Goal: Task Accomplishment & Management: Manage account settings

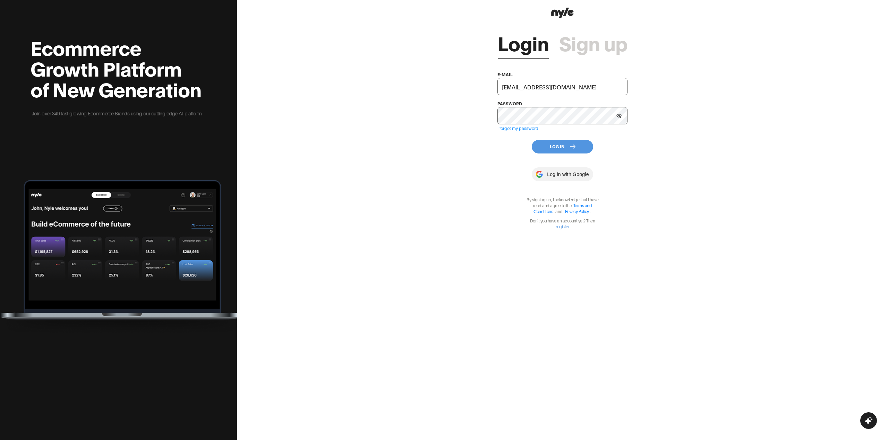
click at [558, 83] on input "tuqxoxa@yandex.ru" at bounding box center [562, 86] width 130 height 17
type input "showroom@nyle.ai"
click at [554, 142] on button "Log In" at bounding box center [561, 147] width 61 height 14
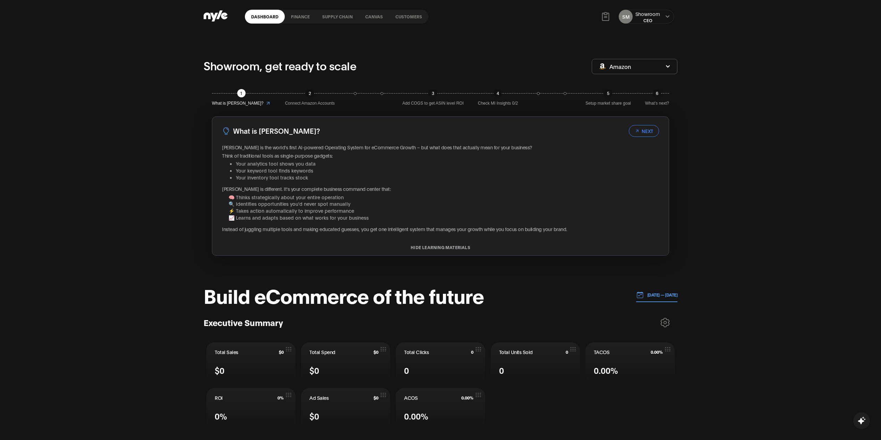
click at [414, 13] on link "Customers" at bounding box center [408, 17] width 39 height 14
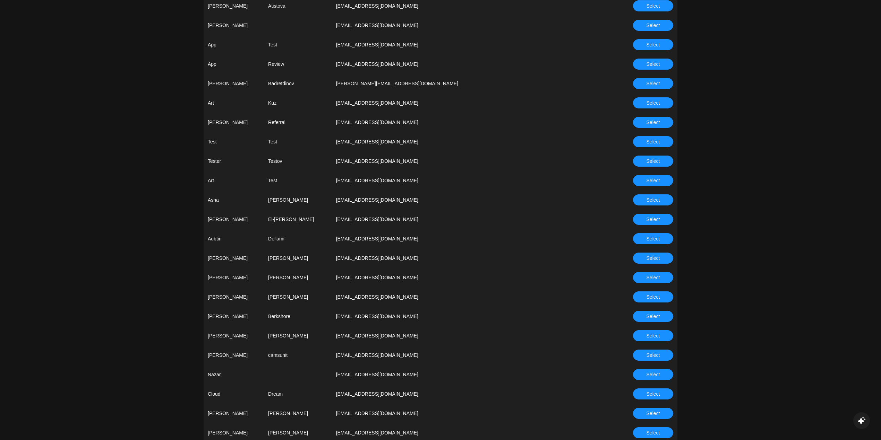
scroll to position [370, 0]
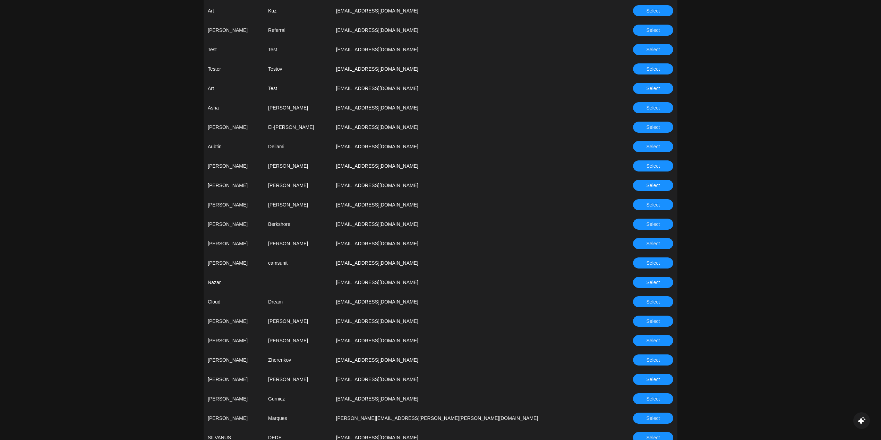
click at [641, 361] on button "Select" at bounding box center [653, 360] width 40 height 11
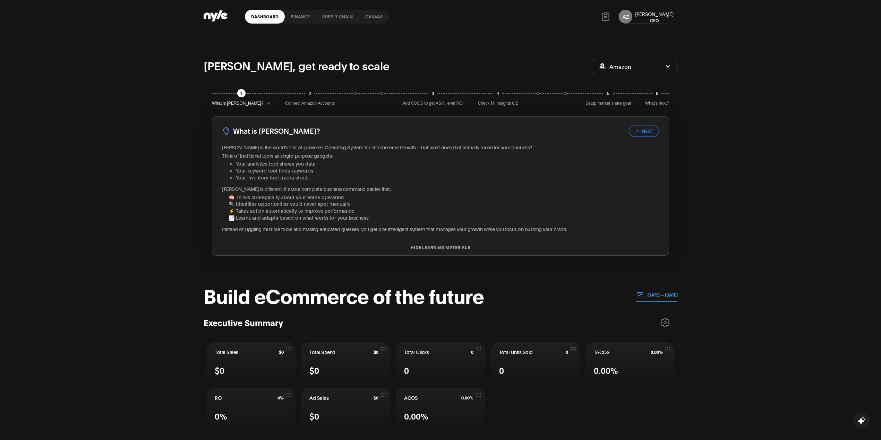
click at [658, 293] on p "29.09.2025 — 06.10.2025" at bounding box center [660, 295] width 34 height 6
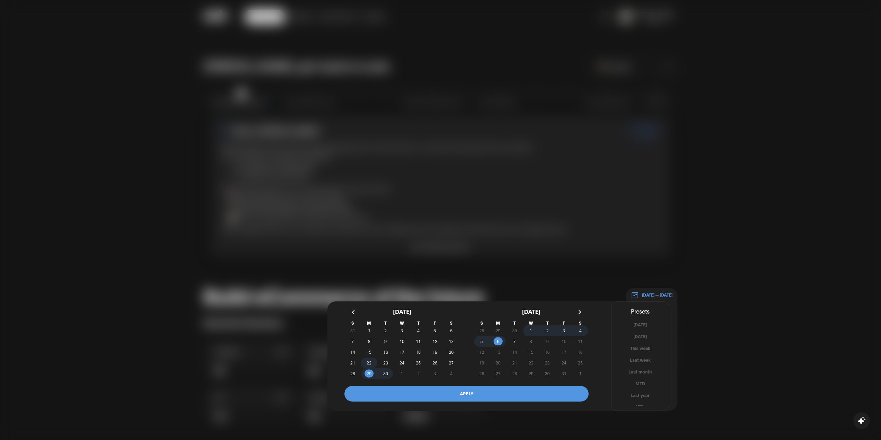
click at [370, 365] on span "22" at bounding box center [368, 363] width 5 height 12
click at [389, 374] on span "30" at bounding box center [385, 373] width 16 height 7
click at [419, 389] on button "APPLY" at bounding box center [466, 394] width 244 height 16
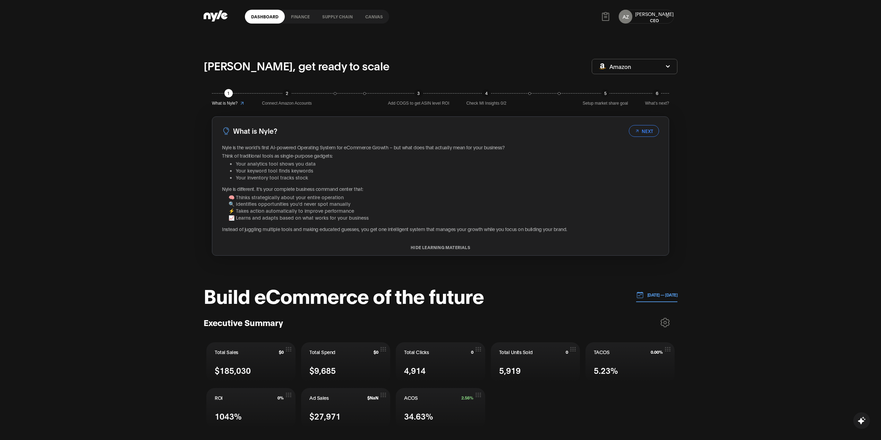
click at [649, 301] on button "[DATE] — [DATE]" at bounding box center [657, 295] width 42 height 14
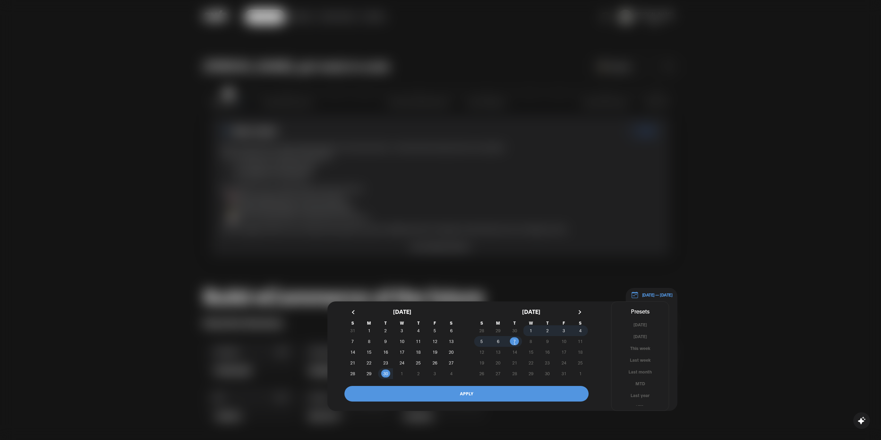
click at [673, 172] on div at bounding box center [440, 220] width 881 height 440
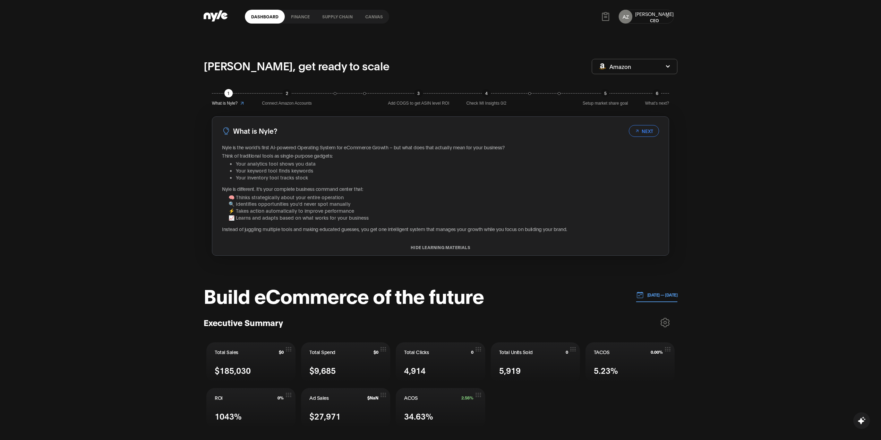
click at [661, 325] on icon at bounding box center [665, 322] width 8 height 9
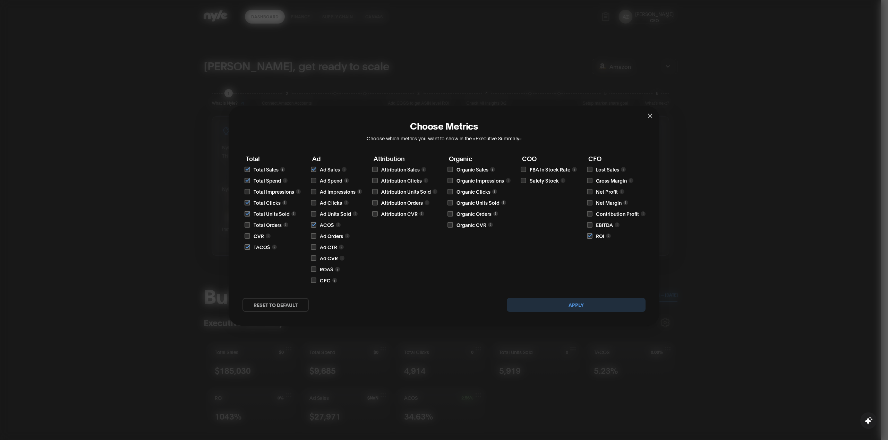
click at [312, 181] on input "checkbox" at bounding box center [314, 181] width 6 height 6
checkbox input "true"
click at [314, 192] on input "checkbox" at bounding box center [314, 192] width 6 height 6
checkbox input "true"
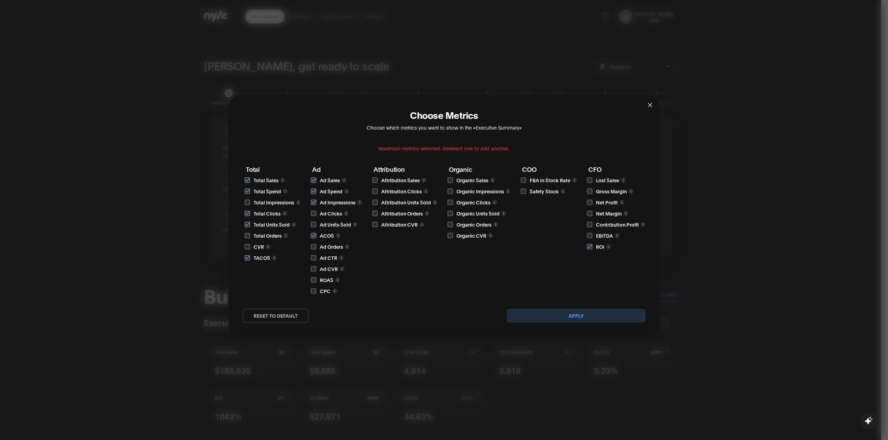
click at [556, 318] on button "Apply" at bounding box center [576, 316] width 139 height 14
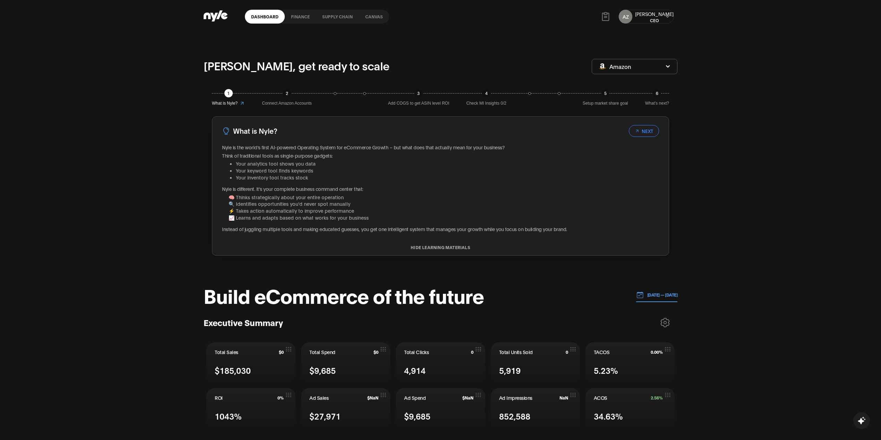
click at [646, 299] on button "[DATE] — [DATE]" at bounding box center [657, 295] width 42 height 14
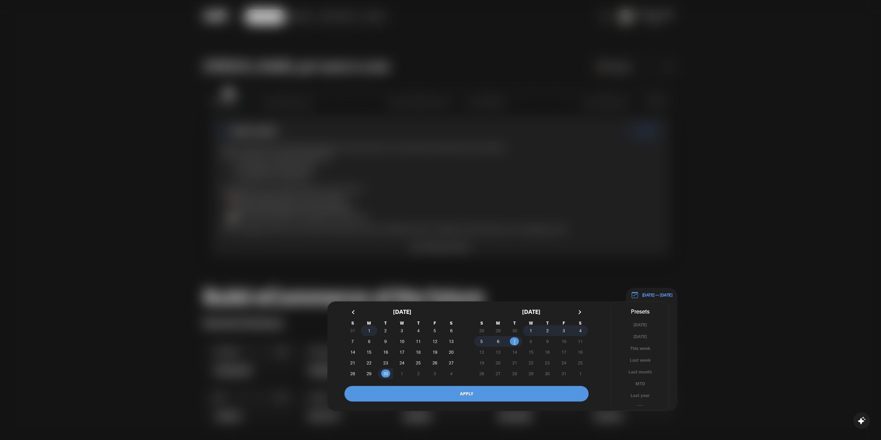
click at [369, 328] on span "1" at bounding box center [369, 331] width 2 height 12
drag, startPoint x: 366, startPoint y: 343, endPoint x: 371, endPoint y: 349, distance: 7.7
click at [367, 343] on span "8" at bounding box center [369, 341] width 16 height 7
click at [412, 390] on button "APPLY" at bounding box center [466, 394] width 244 height 16
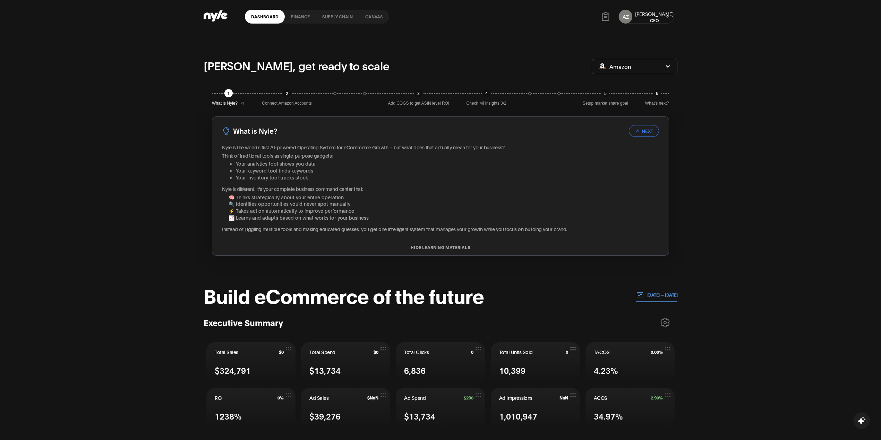
click at [370, 18] on link "Canvas" at bounding box center [374, 17] width 30 height 14
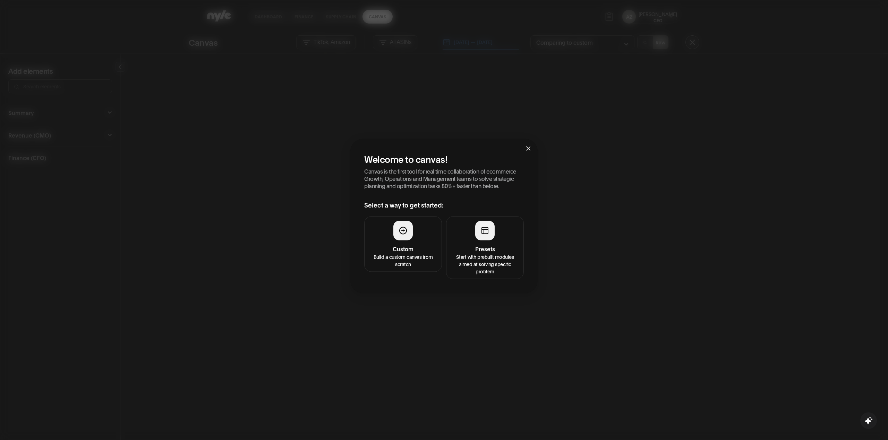
click at [493, 235] on div at bounding box center [484, 230] width 19 height 19
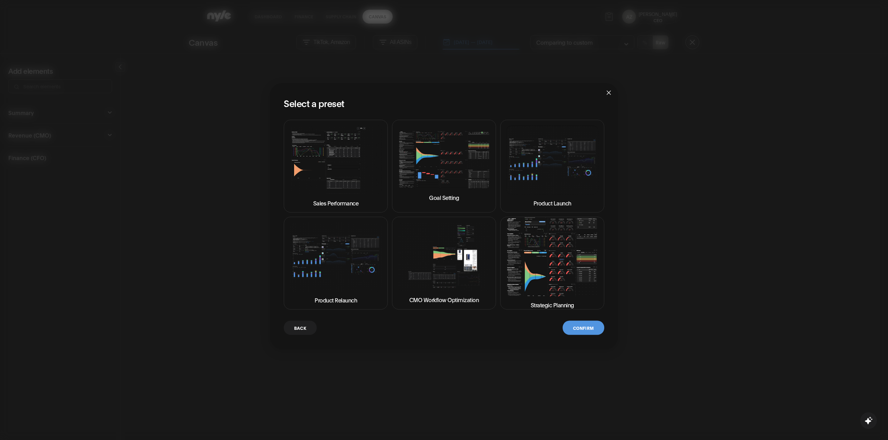
click at [542, 265] on img at bounding box center [552, 257] width 92 height 79
click at [582, 327] on button "Confirm" at bounding box center [583, 328] width 42 height 14
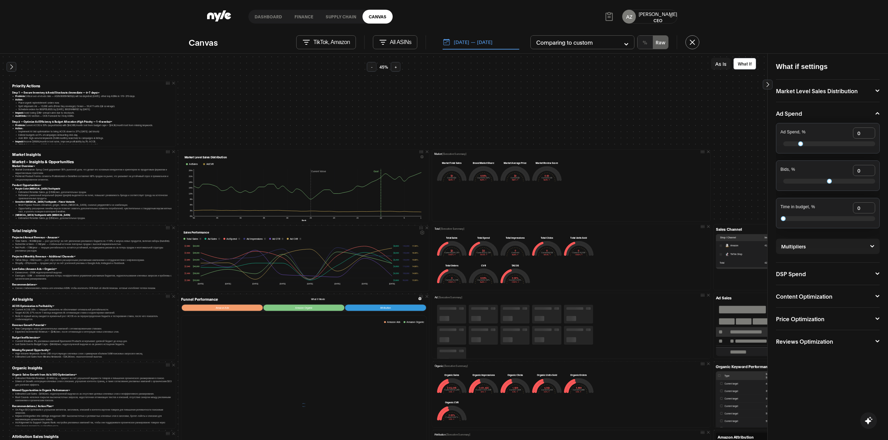
click at [418, 300] on icon at bounding box center [419, 298] width 3 height 3
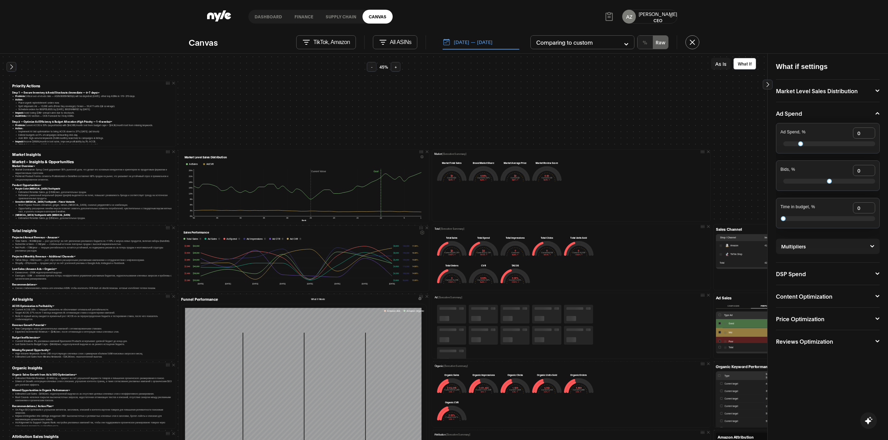
click at [418, 300] on icon at bounding box center [419, 298] width 3 height 3
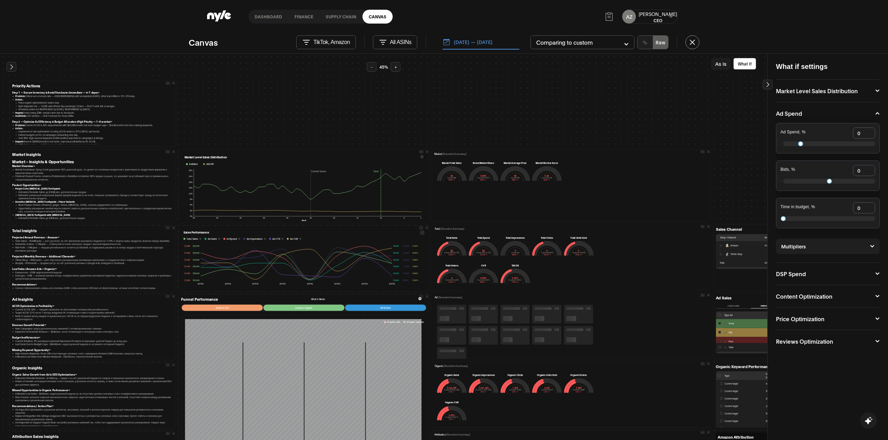
click at [420, 232] on icon at bounding box center [422, 233] width 4 height 4
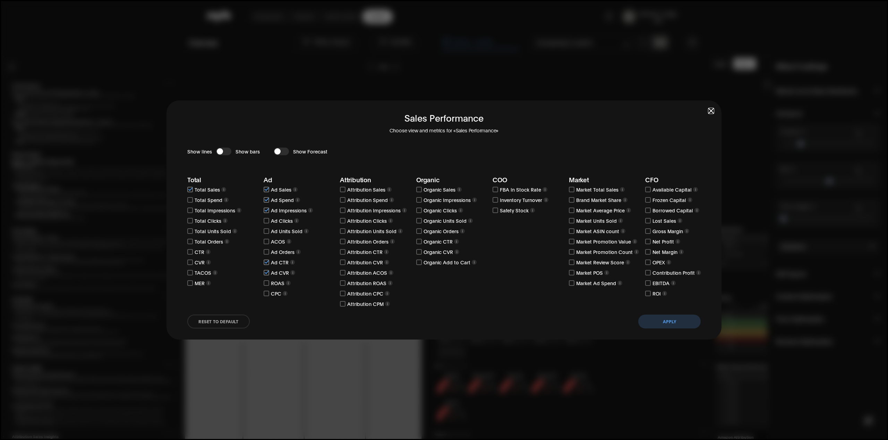
click at [265, 223] on input "checkbox" at bounding box center [266, 221] width 6 height 6
checkbox input "true"
click at [268, 232] on input "checkbox" at bounding box center [266, 231] width 6 height 6
checkbox input "true"
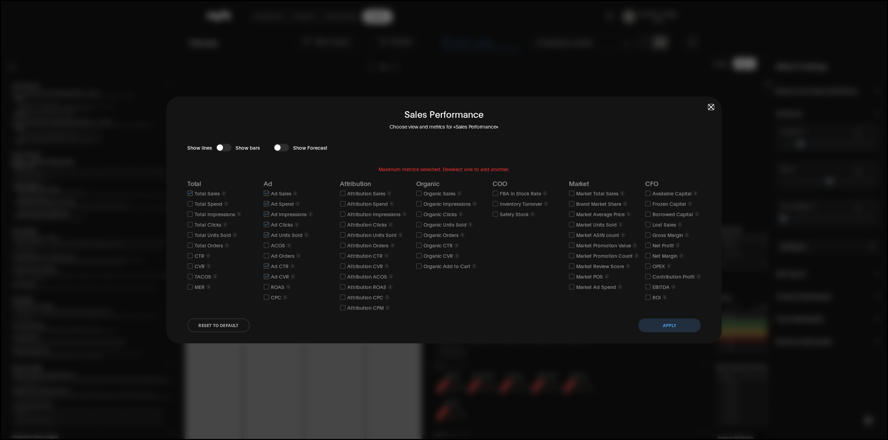
click at [650, 323] on button "Apply" at bounding box center [669, 326] width 62 height 14
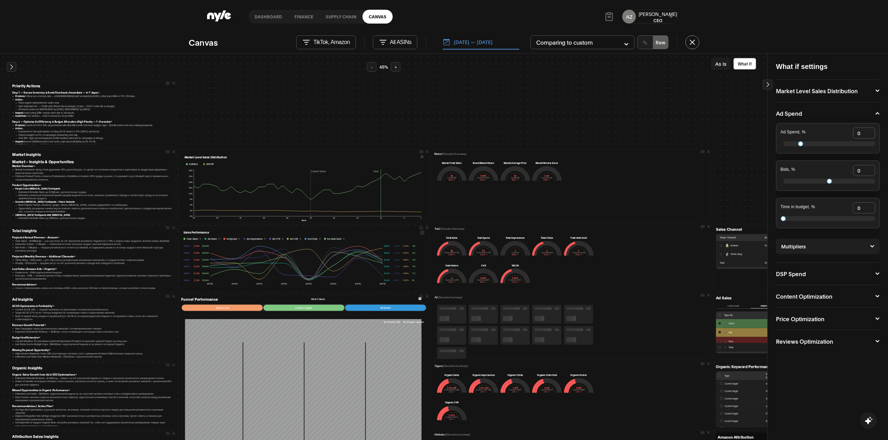
click at [718, 63] on button "As Is" at bounding box center [720, 64] width 19 height 12
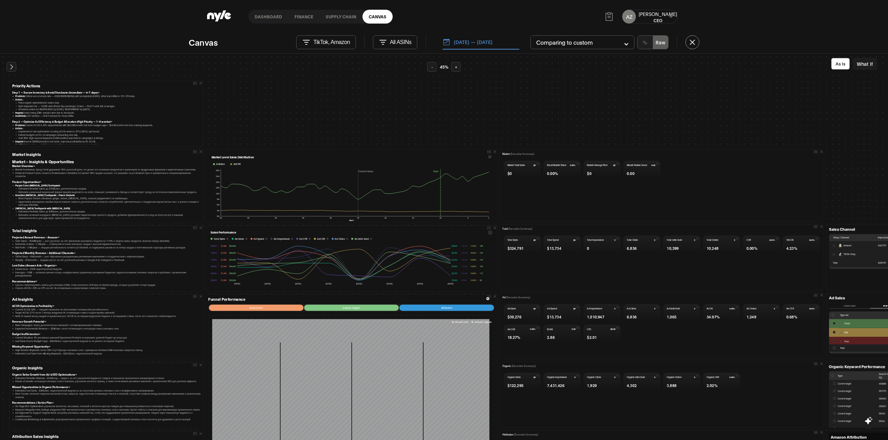
click at [474, 45] on button "[DATE] — [DATE]" at bounding box center [480, 42] width 77 height 15
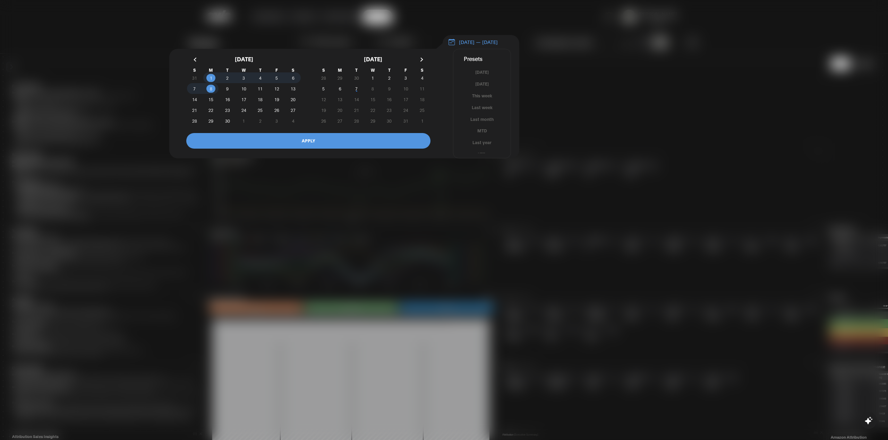
click at [474, 45] on button "[DATE] — [DATE]" at bounding box center [480, 42] width 77 height 15
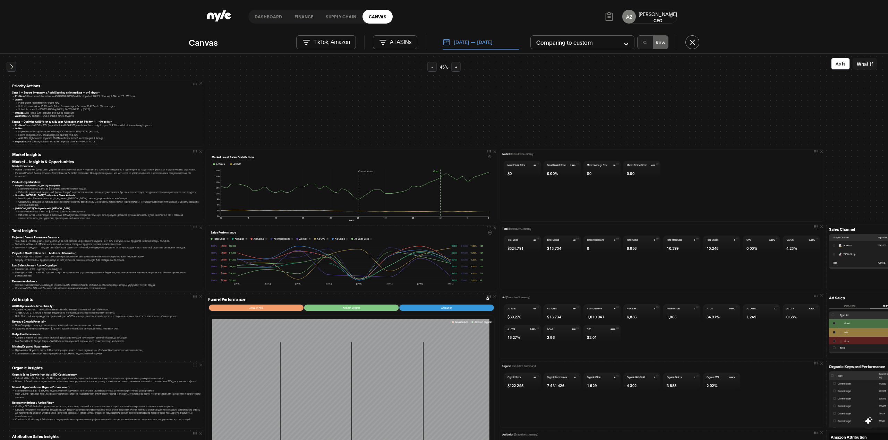
click at [488, 158] on icon at bounding box center [489, 156] width 3 height 3
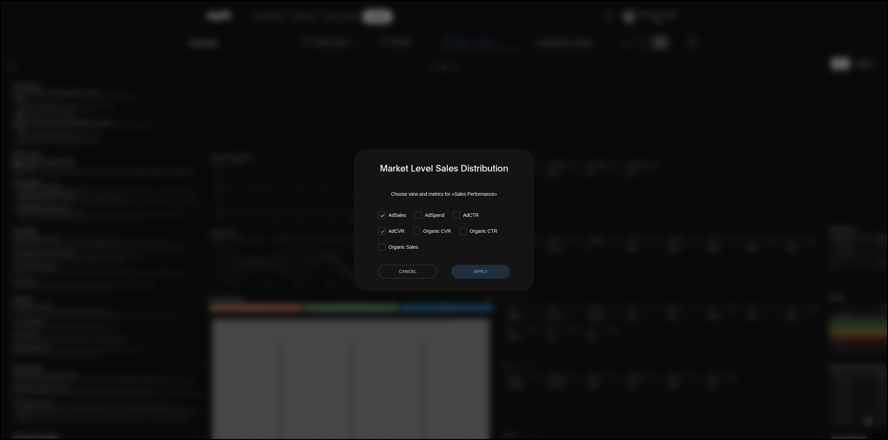
click at [413, 275] on button "cancel" at bounding box center [407, 272] width 59 height 14
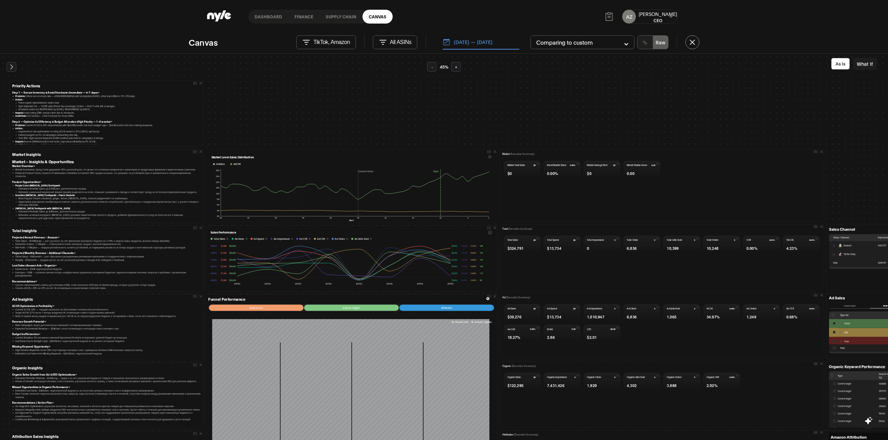
click at [488, 157] on icon at bounding box center [489, 156] width 3 height 3
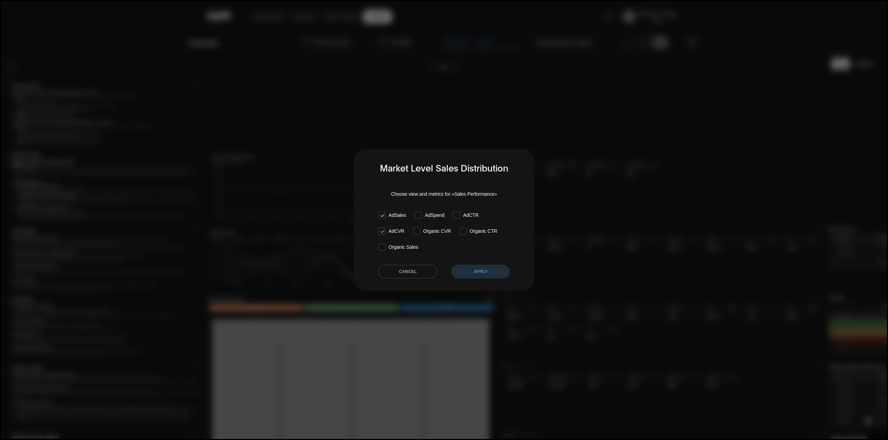
click at [422, 272] on button "cancel" at bounding box center [407, 272] width 59 height 14
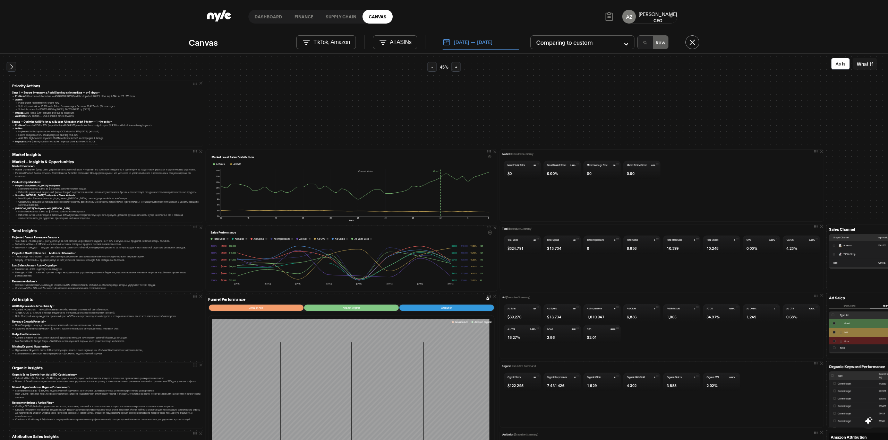
click at [488, 234] on icon at bounding box center [490, 233] width 4 height 5
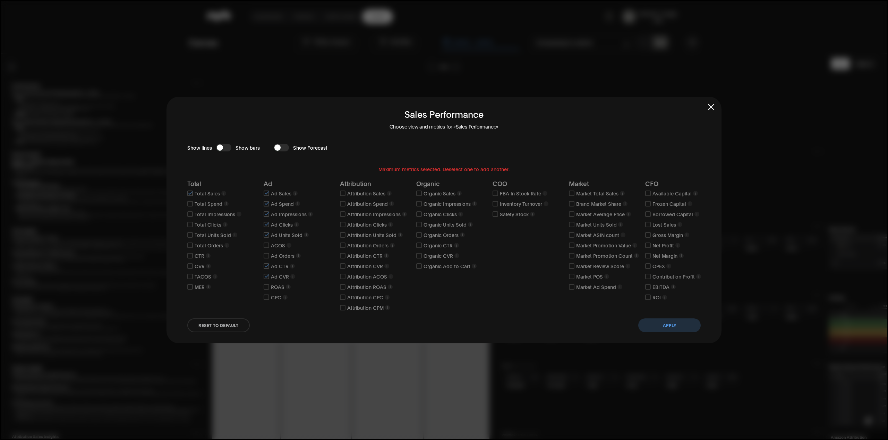
click at [709, 107] on span "button" at bounding box center [710, 107] width 5 height 5
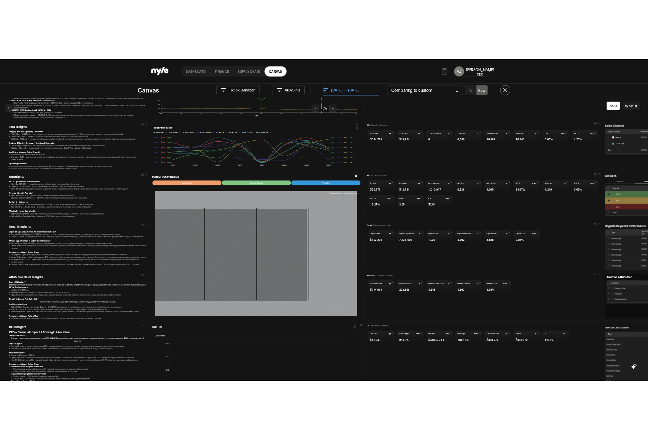
scroll to position [185, 0]
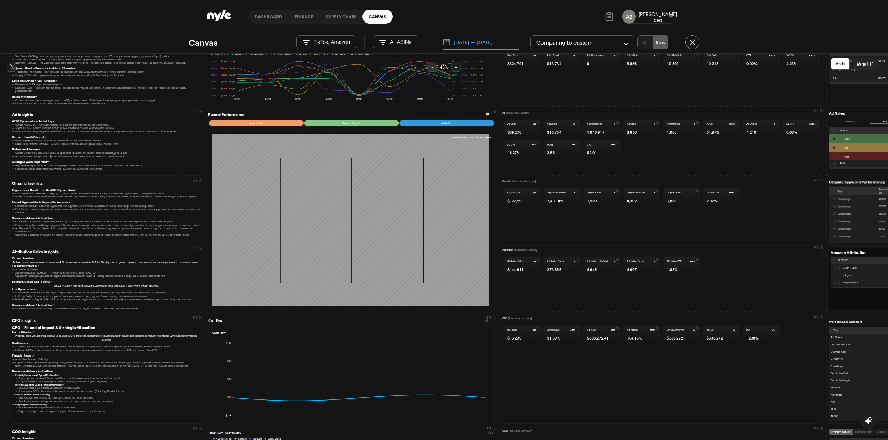
click at [483, 325] on div "Cash Flow Cash Flow $10K $5K $0K $5K $10K" at bounding box center [352, 369] width 292 height 109
click at [483, 321] on button "button" at bounding box center [485, 320] width 5 height 5
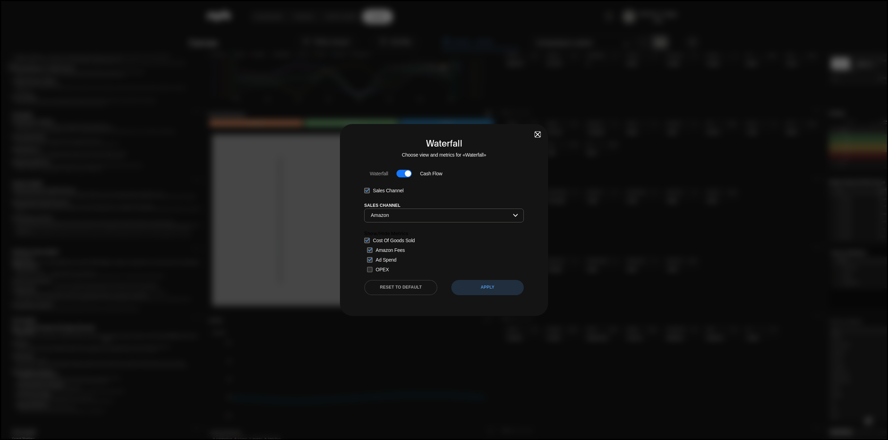
click at [535, 135] on span "button" at bounding box center [537, 134] width 5 height 5
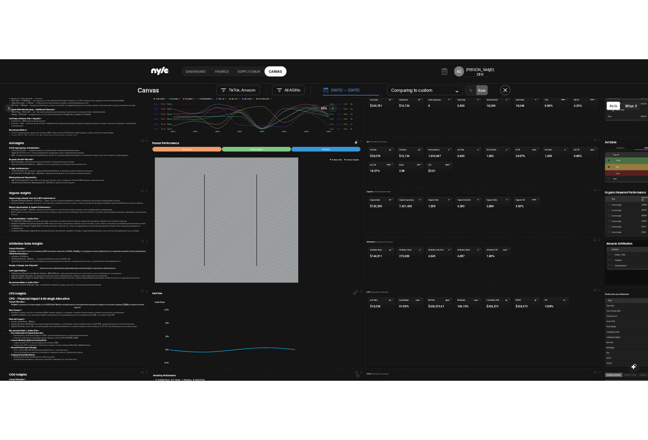
scroll to position [10, 0]
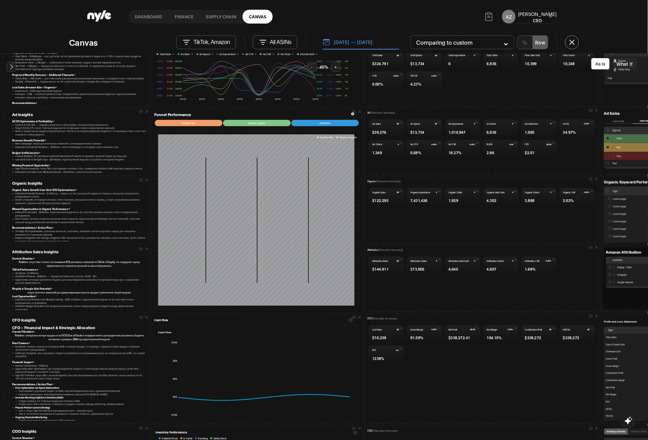
click at [348, 321] on button "button" at bounding box center [350, 320] width 5 height 5
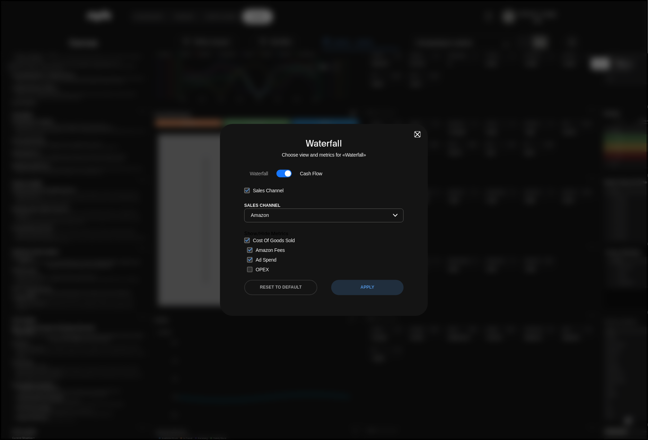
click at [416, 133] on span "button" at bounding box center [417, 134] width 5 height 5
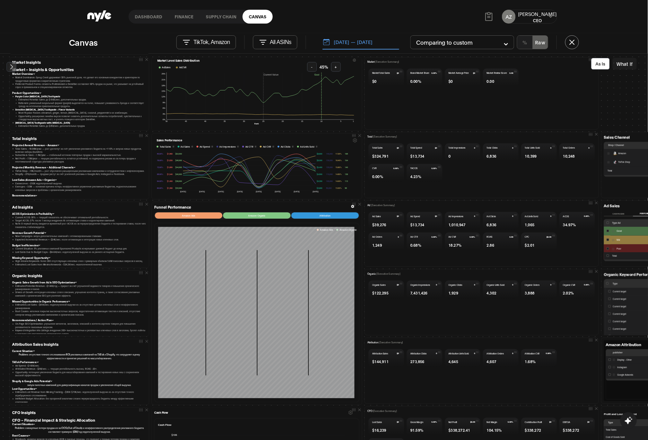
scroll to position [0, 0]
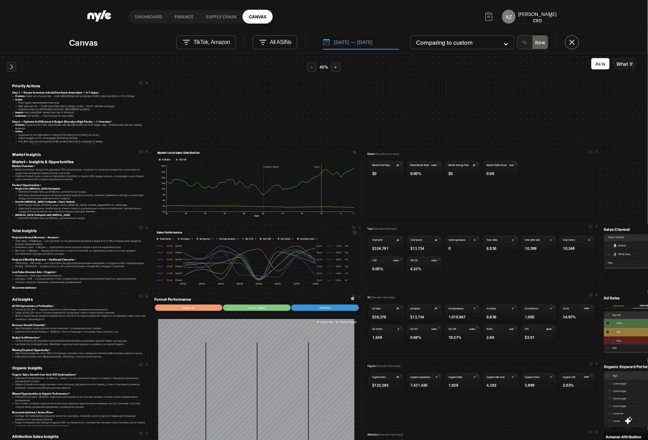
click at [197, 42] on p "TikTok, Amazon" at bounding box center [211, 42] width 36 height 6
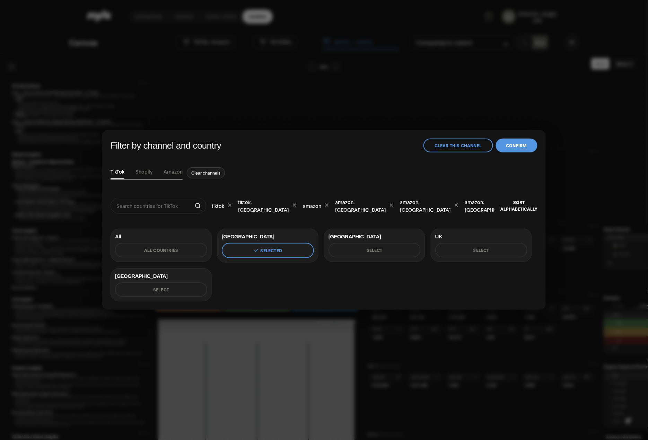
click at [471, 144] on button "Clear this channel" at bounding box center [459, 146] width 70 height 14
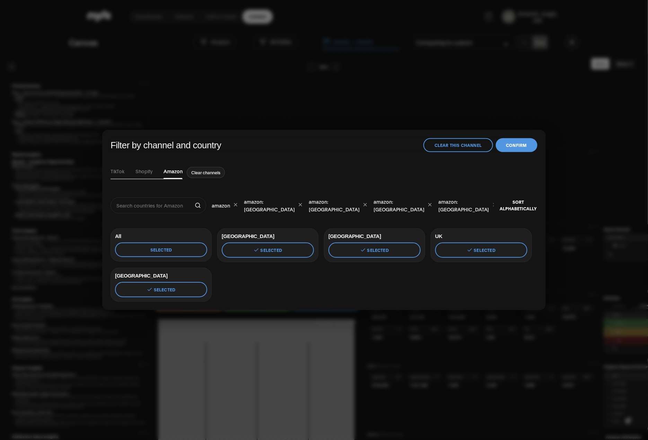
click at [519, 152] on button "Confirm" at bounding box center [517, 145] width 42 height 14
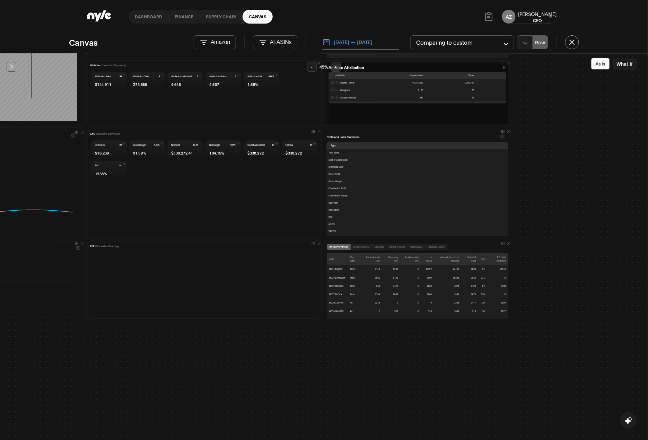
scroll to position [231, 277]
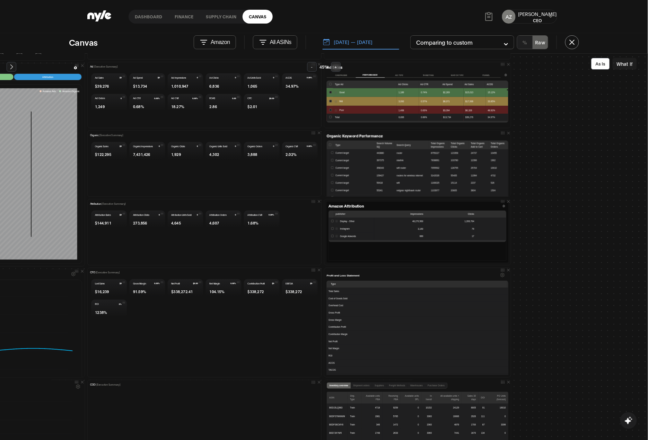
click at [501, 277] on icon "Settings" at bounding box center [503, 275] width 4 height 5
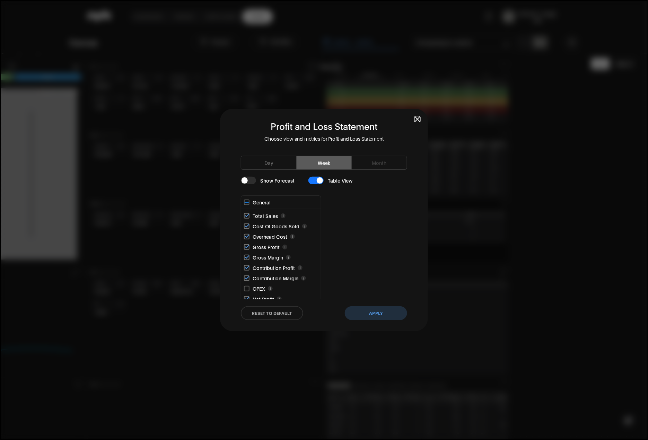
click at [417, 117] on span "button" at bounding box center [417, 119] width 5 height 5
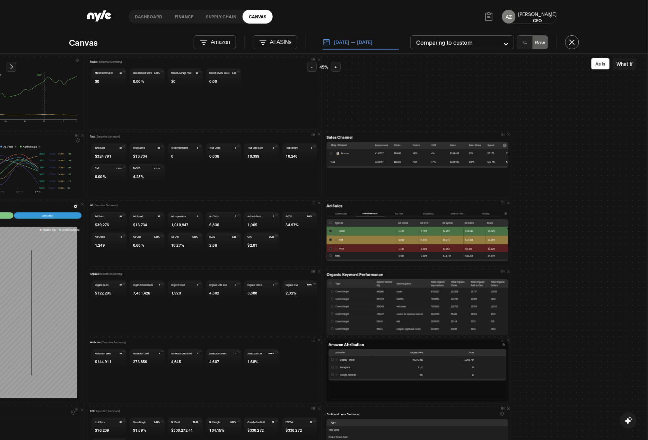
scroll to position [0, 277]
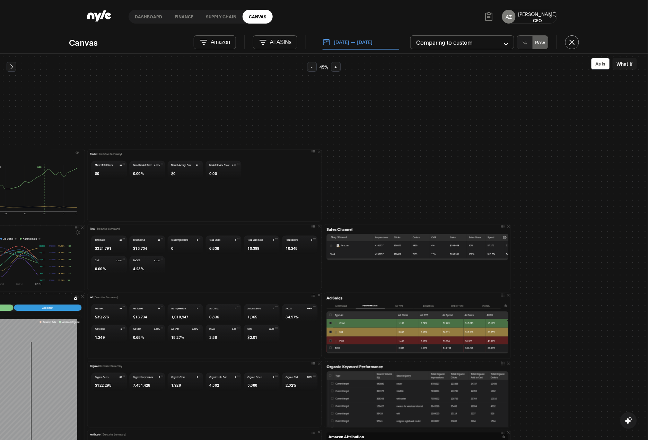
click at [376, 44] on button "[DATE] — [DATE]" at bounding box center [361, 42] width 77 height 15
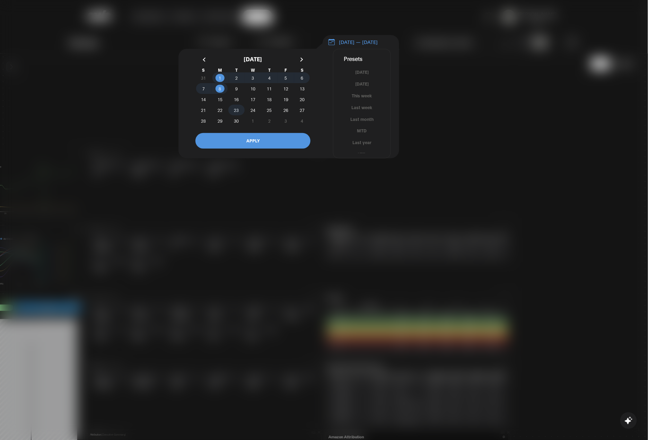
click at [236, 114] on span "23" at bounding box center [236, 110] width 5 height 12
click at [237, 126] on span "30" at bounding box center [236, 121] width 5 height 12
click at [260, 143] on button "APPLY" at bounding box center [253, 141] width 115 height 16
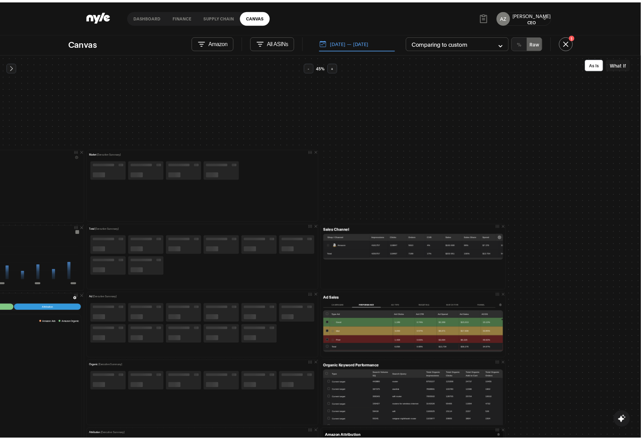
scroll to position [0, 0]
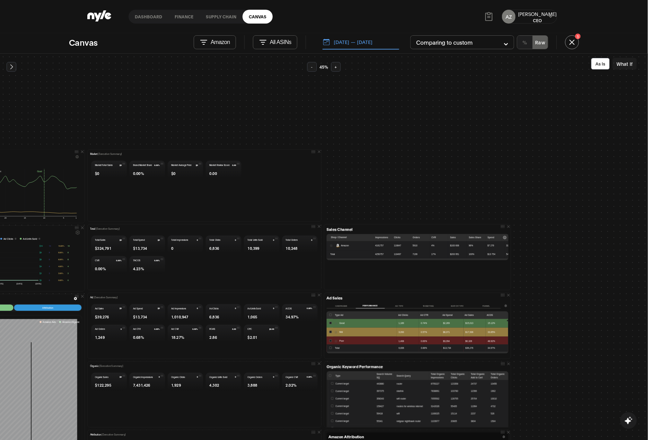
click at [151, 16] on link "Dashboard" at bounding box center [149, 17] width 40 height 14
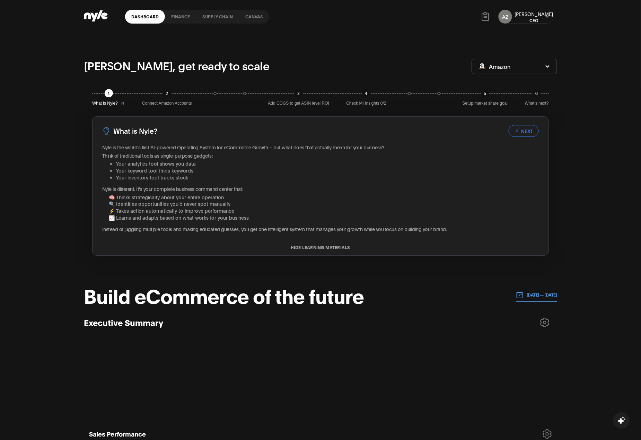
click at [535, 295] on p "[DATE] — [DATE]" at bounding box center [541, 295] width 34 height 6
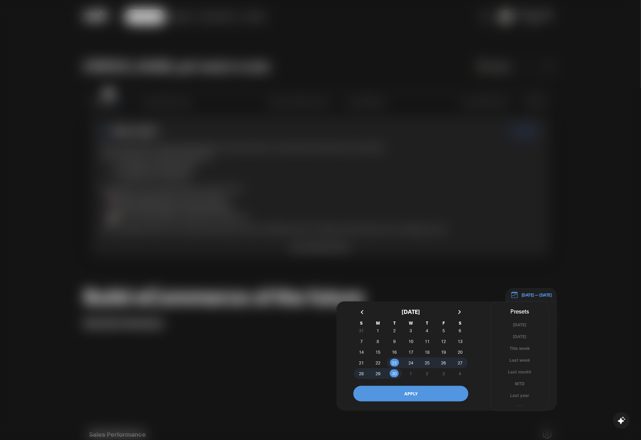
click at [521, 362] on button "Last week" at bounding box center [520, 360] width 57 height 7
click at [440, 396] on button "APPLY" at bounding box center [411, 394] width 115 height 16
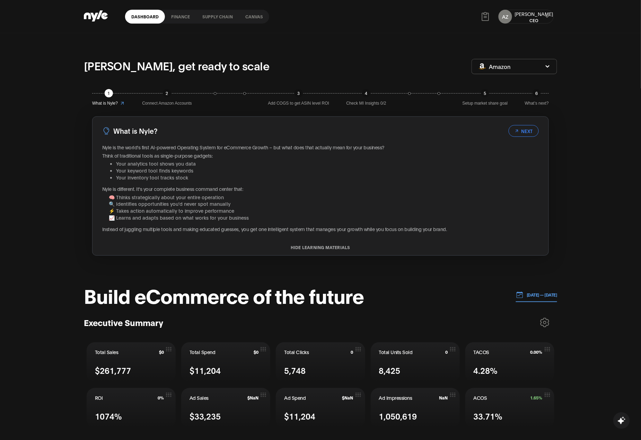
scroll to position [92, 0]
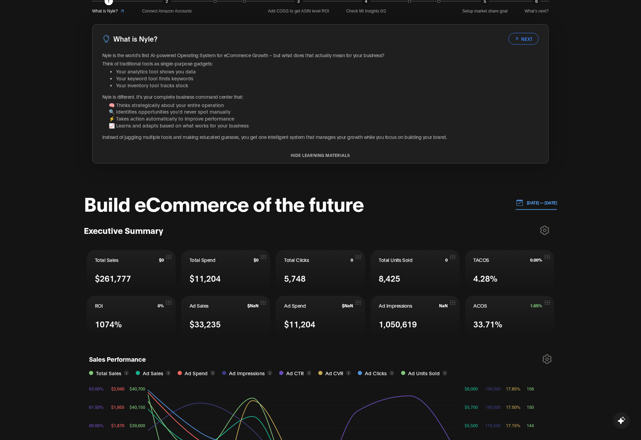
click at [532, 204] on p "[DATE] — [DATE]" at bounding box center [541, 203] width 34 height 6
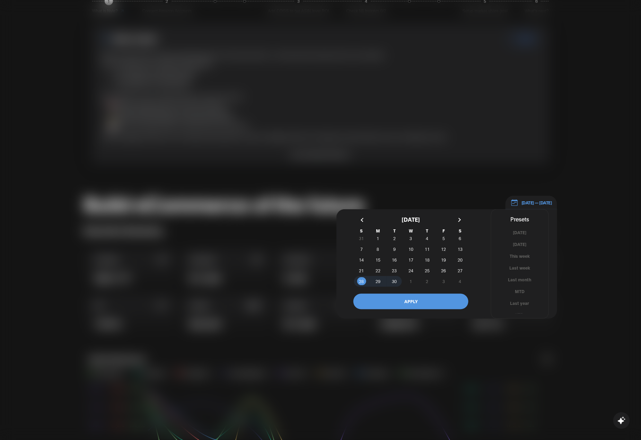
click at [521, 259] on button "This week" at bounding box center [520, 256] width 57 height 7
click at [522, 279] on button "Last month" at bounding box center [520, 280] width 57 height 7
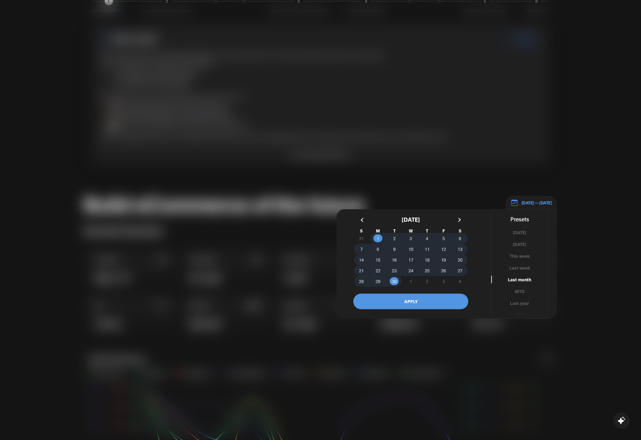
click at [455, 297] on button "APPLY" at bounding box center [411, 302] width 115 height 16
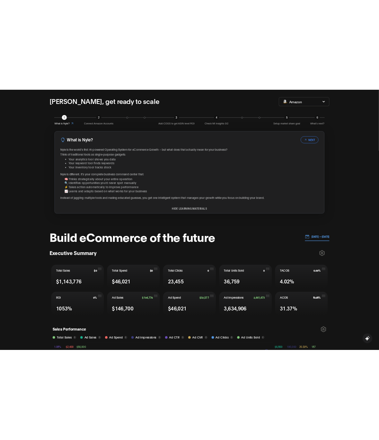
scroll to position [0, 0]
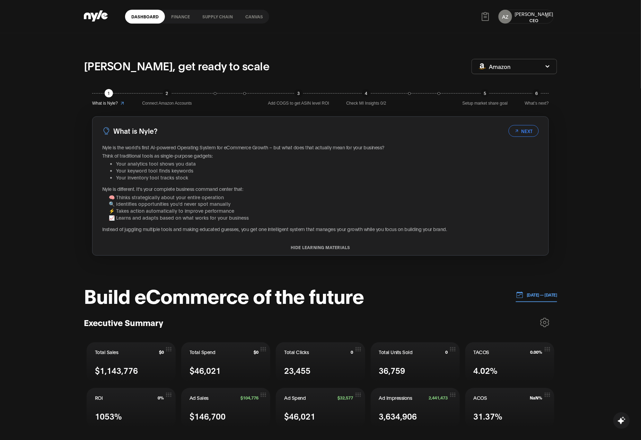
click at [245, 15] on link "Canvas" at bounding box center [254, 17] width 30 height 14
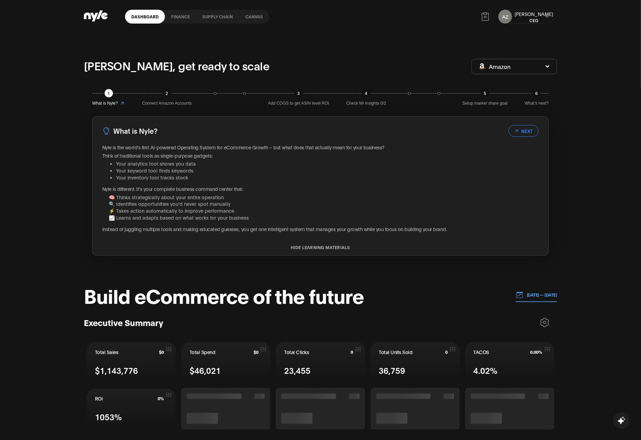
click at [545, 15] on icon at bounding box center [547, 17] width 5 height 4
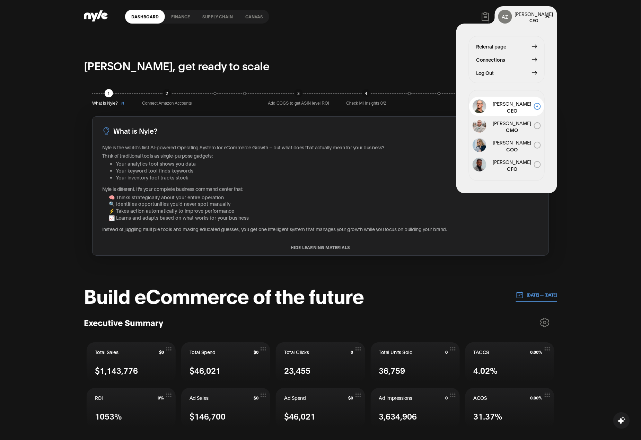
click at [486, 73] on span "Log Out" at bounding box center [485, 73] width 18 height 8
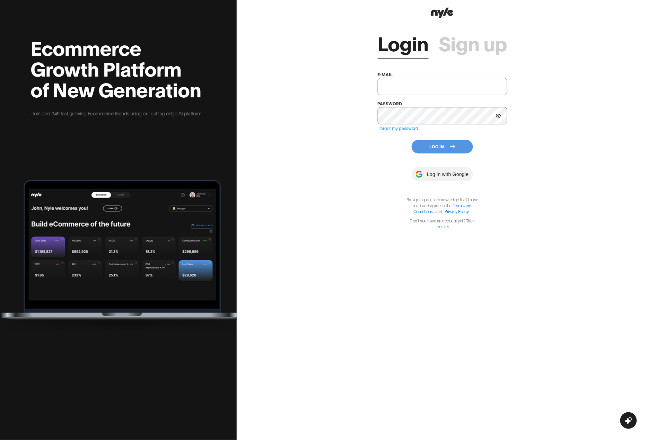
type input "[EMAIL_ADDRESS]"
click at [465, 93] on input "[EMAIL_ADDRESS]" at bounding box center [443, 86] width 130 height 17
click at [433, 152] on button "Log In" at bounding box center [442, 147] width 61 height 14
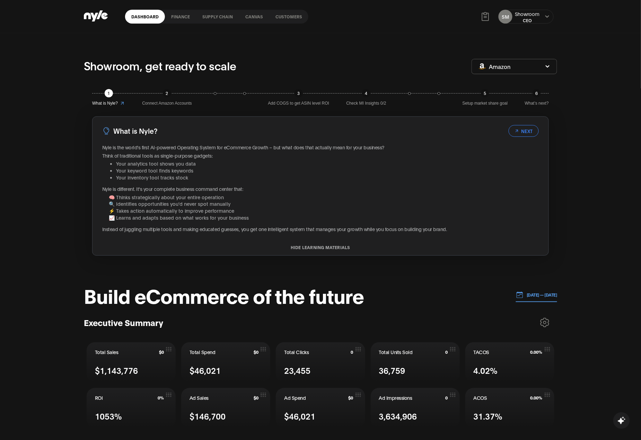
click at [287, 18] on link "Customers" at bounding box center [288, 17] width 39 height 14
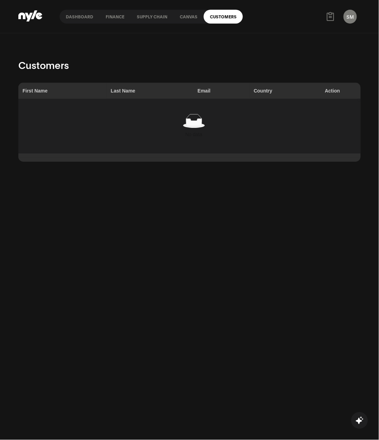
click at [107, 236] on div "Customers First Name Last Name Email Country Action No data" at bounding box center [189, 237] width 343 height 361
click at [186, 17] on link "Canvas" at bounding box center [189, 17] width 30 height 14
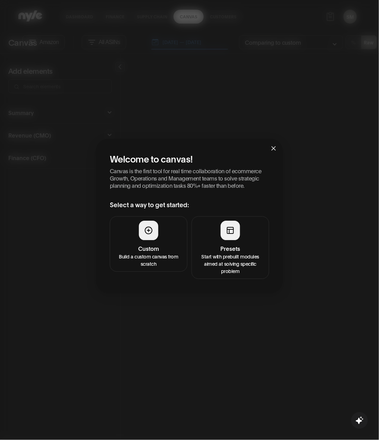
click at [241, 236] on button "Presets Start with prebuilt modules aimed at solving specific problem" at bounding box center [231, 248] width 78 height 63
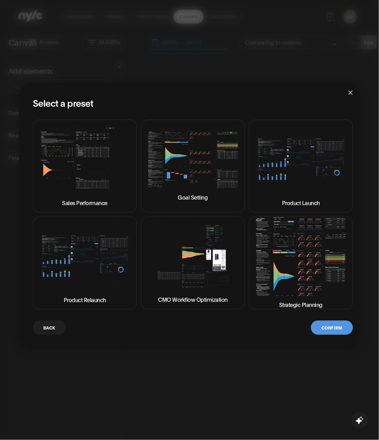
click at [54, 322] on button "Back" at bounding box center [49, 328] width 33 height 14
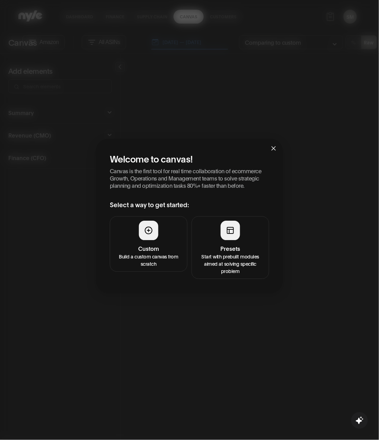
click at [271, 148] on span "Close" at bounding box center [274, 148] width 19 height 19
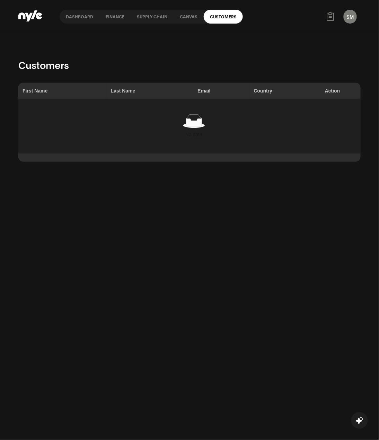
click at [224, 19] on link "Customers" at bounding box center [223, 17] width 39 height 14
drag, startPoint x: 352, startPoint y: 17, endPoint x: 357, endPoint y: 21, distance: 6.9
click at [354, 17] on button "SM" at bounding box center [350, 17] width 13 height 14
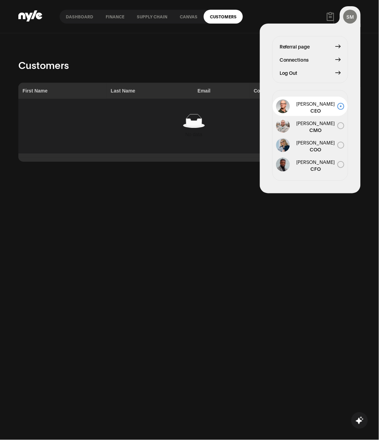
click at [293, 75] on span "Log Out" at bounding box center [289, 73] width 18 height 8
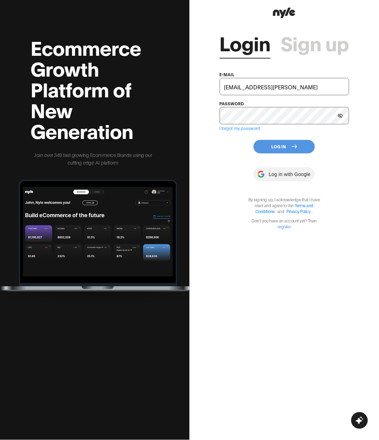
drag, startPoint x: 261, startPoint y: 127, endPoint x: 243, endPoint y: 83, distance: 47.3
click at [243, 83] on input "[EMAIL_ADDRESS]" at bounding box center [285, 86] width 130 height 17
click at [286, 81] on input "[EMAIL_ADDRESS]" at bounding box center [284, 86] width 130 height 17
type input "tuqxoxa@yandex.ru"
click at [286, 148] on button "Log In" at bounding box center [284, 147] width 61 height 14
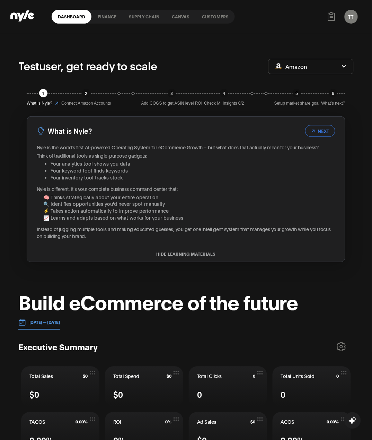
click at [225, 16] on link "Customers" at bounding box center [215, 17] width 39 height 14
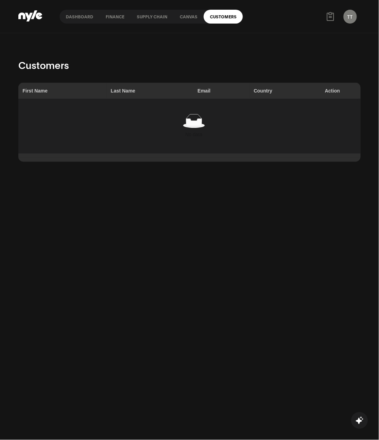
click at [349, 15] on button "TT" at bounding box center [350, 17] width 13 height 14
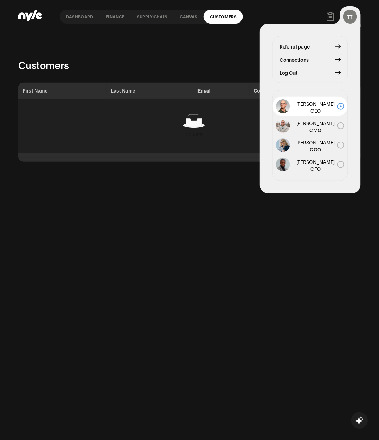
click at [356, 15] on button "TT" at bounding box center [351, 17] width 14 height 14
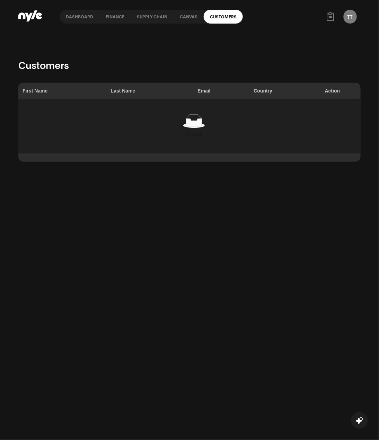
click at [79, 17] on link "Dashboard" at bounding box center [80, 17] width 40 height 14
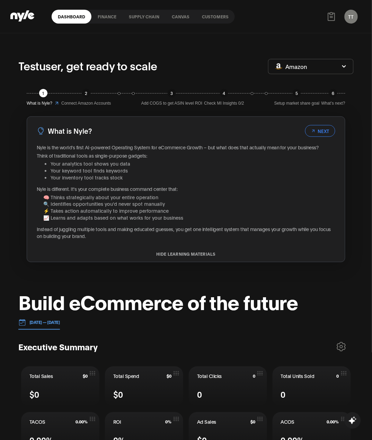
click at [231, 16] on link "Customers" at bounding box center [215, 17] width 39 height 14
